Goal: Find specific page/section: Find specific page/section

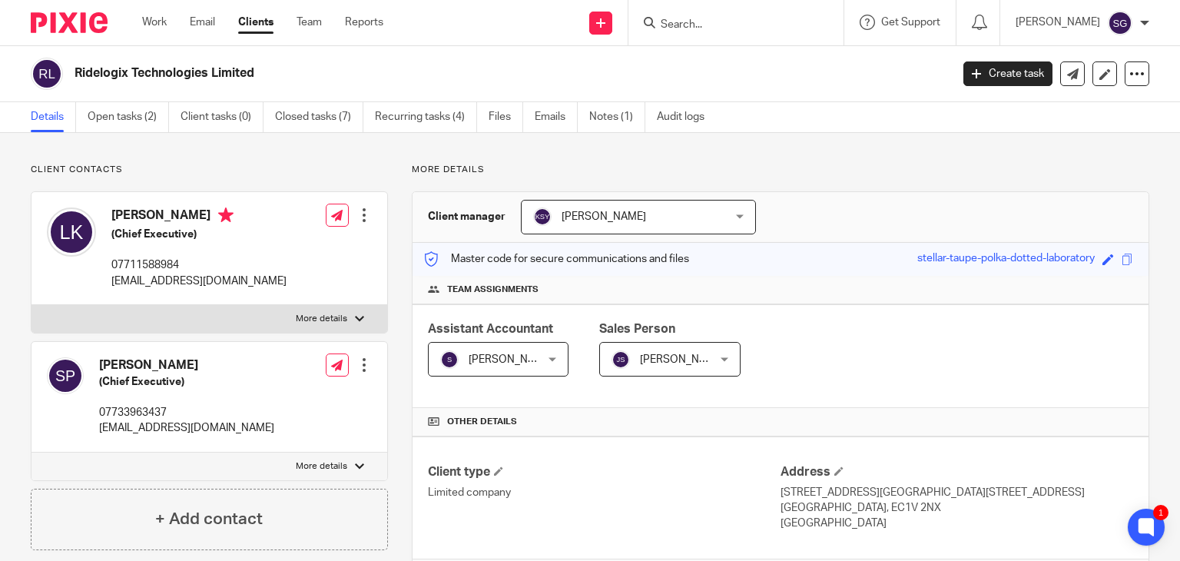
click at [675, 31] on input "Search" at bounding box center [728, 25] width 138 height 14
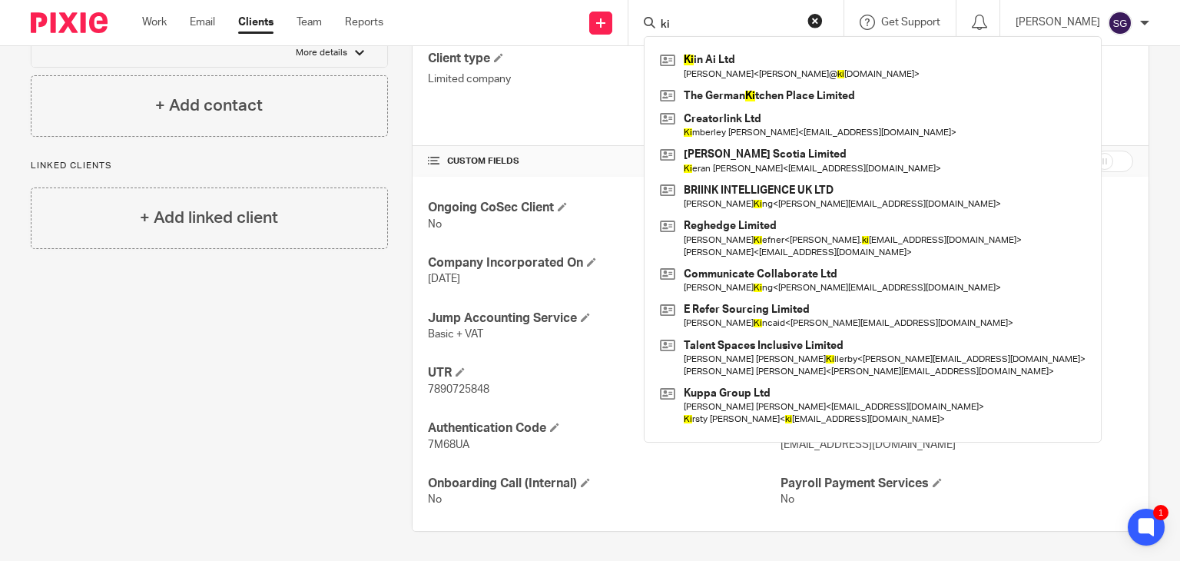
click at [691, 25] on input "ki" at bounding box center [728, 25] width 138 height 14
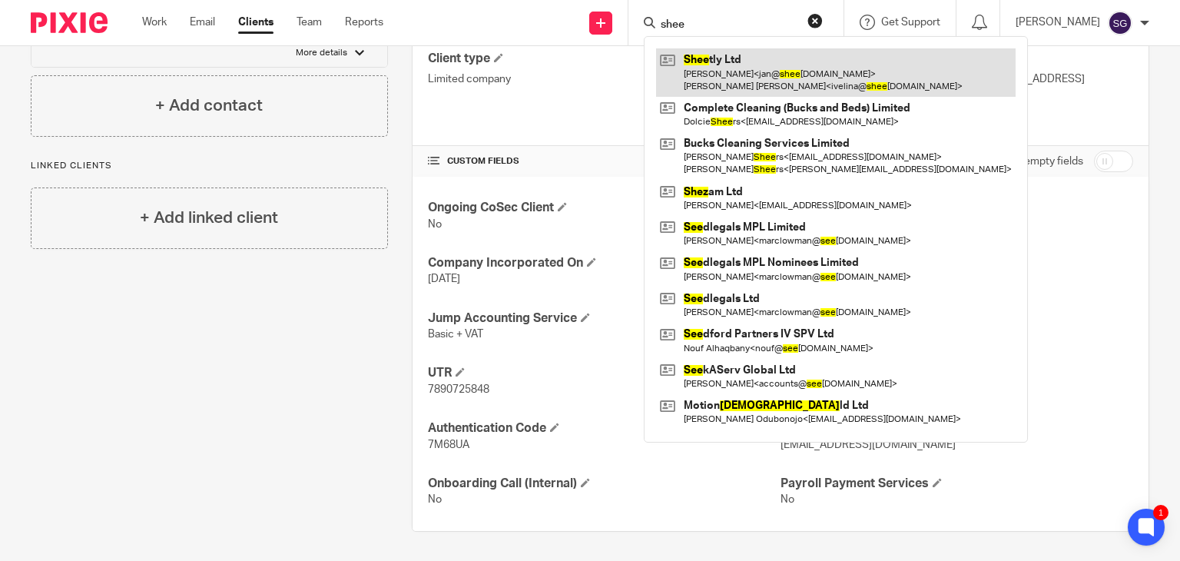
type input "shee"
click at [720, 81] on link at bounding box center [836, 72] width 360 height 48
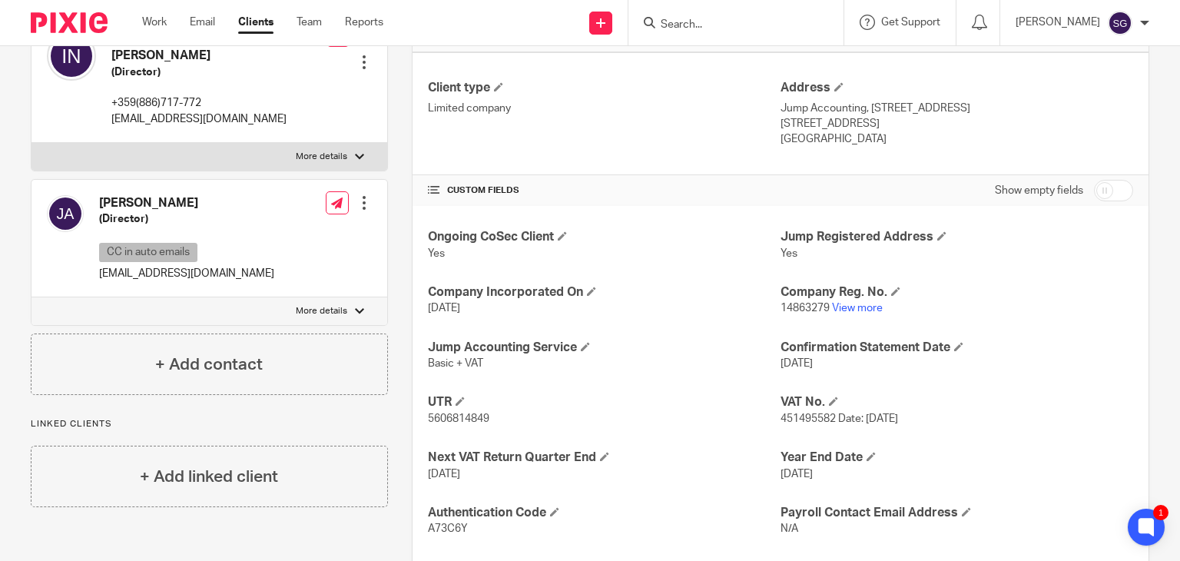
scroll to position [386, 0]
click at [857, 307] on link "View more" at bounding box center [857, 306] width 51 height 11
